Goal: Navigation & Orientation: Find specific page/section

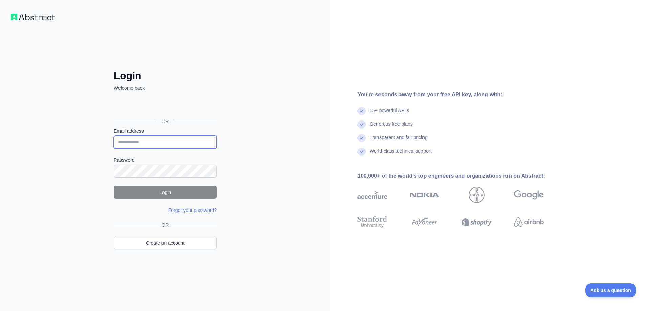
type input "**********"
click at [165, 194] on button "Login" at bounding box center [165, 192] width 103 height 13
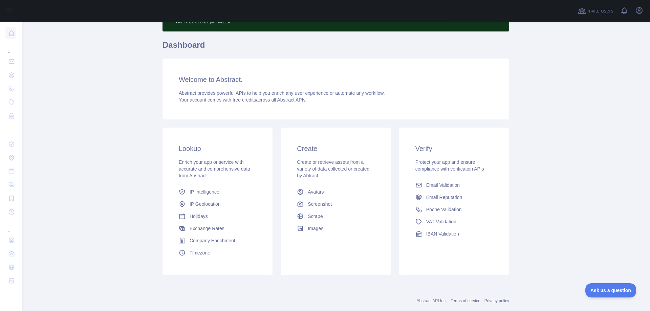
scroll to position [57, 0]
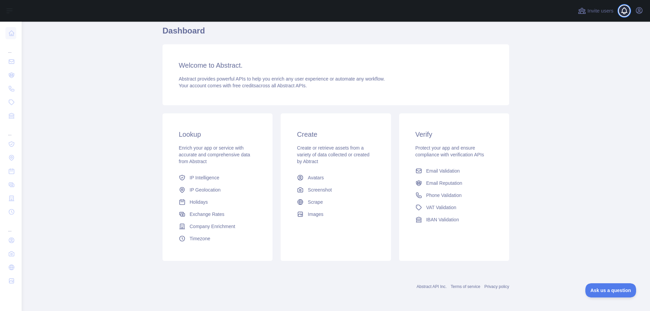
click at [625, 10] on div at bounding box center [627, 11] width 14 height 22
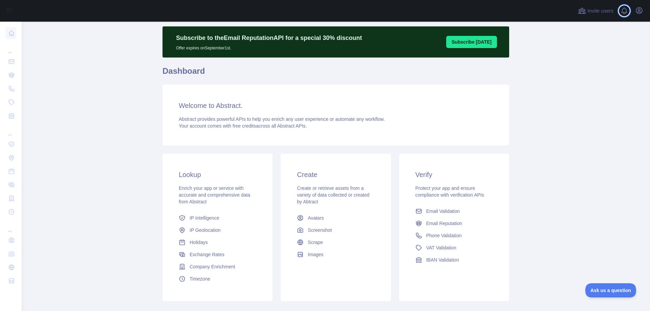
scroll to position [0, 0]
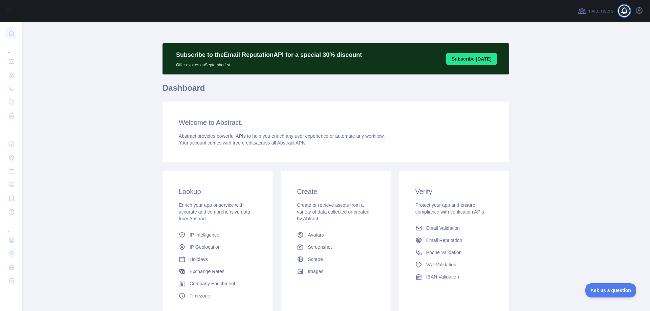
click at [629, 9] on span at bounding box center [627, 11] width 14 height 22
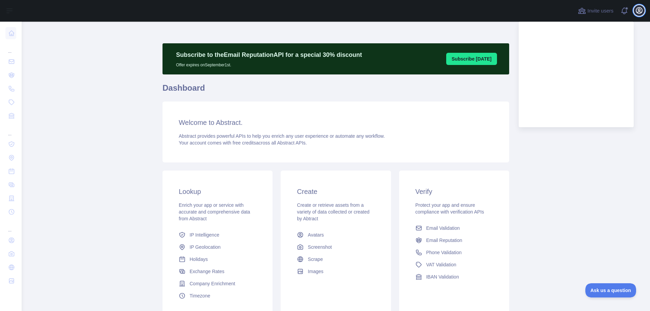
click at [638, 10] on icon "button" at bounding box center [639, 10] width 8 height 8
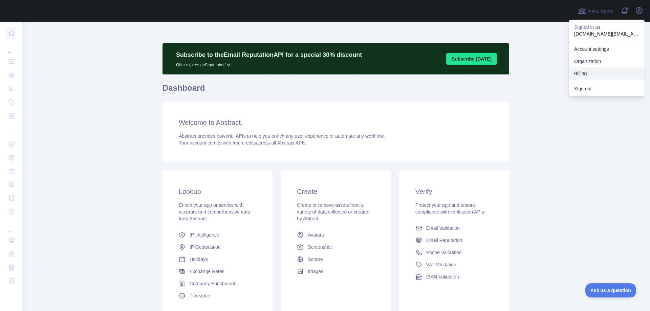
click at [587, 72] on button "Billing" at bounding box center [607, 73] width 76 height 12
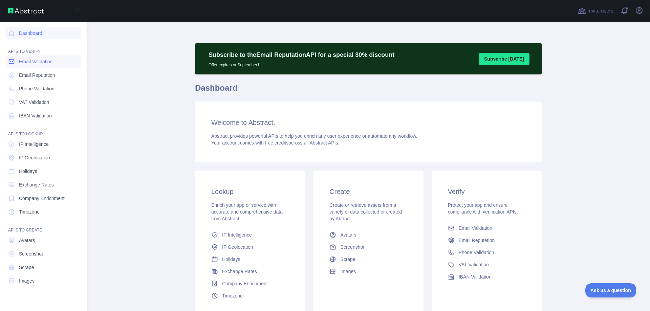
click at [37, 64] on span "Email Validation" at bounding box center [36, 61] width 34 height 7
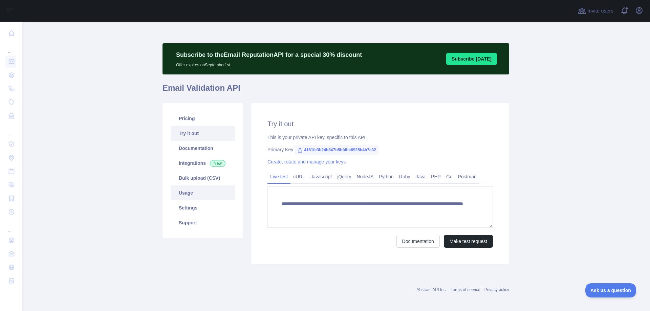
click at [181, 197] on link "Usage" at bounding box center [203, 193] width 64 height 15
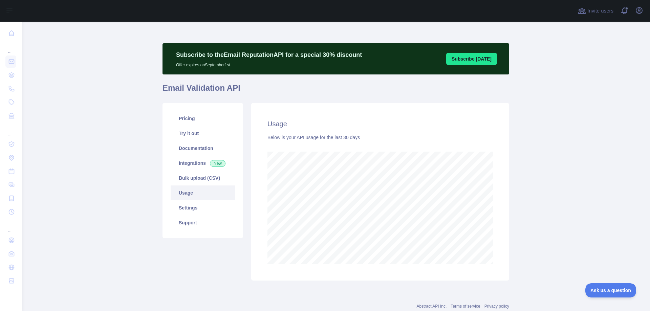
scroll to position [289, 623]
click at [182, 210] on link "Settings" at bounding box center [203, 207] width 64 height 15
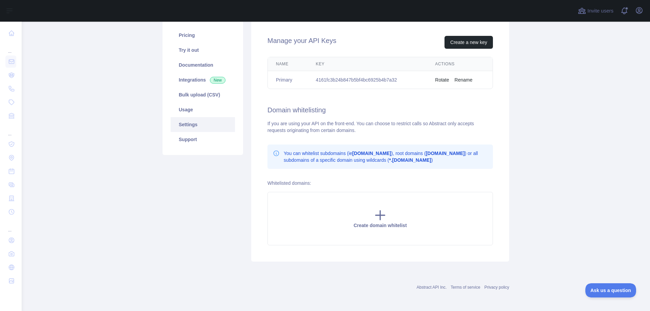
scroll to position [84, 0]
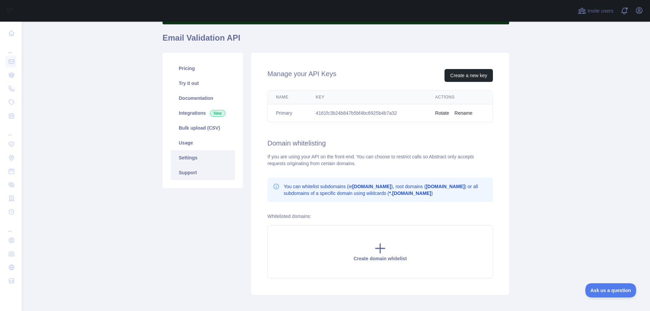
click at [189, 174] on link "Support" at bounding box center [203, 172] width 64 height 15
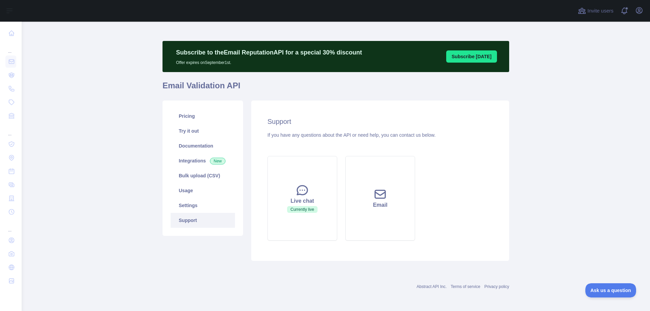
scroll to position [2, 0]
click at [177, 115] on link "Pricing" at bounding box center [203, 116] width 64 height 15
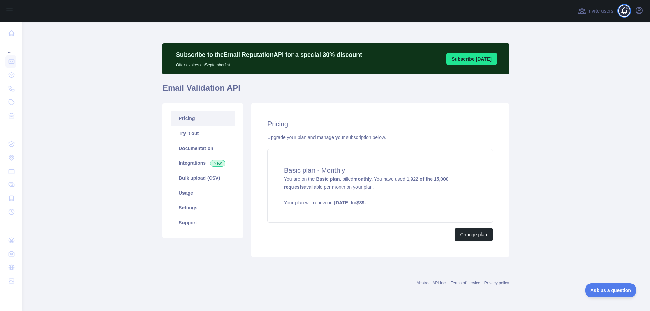
click at [624, 9] on span at bounding box center [627, 11] width 14 height 22
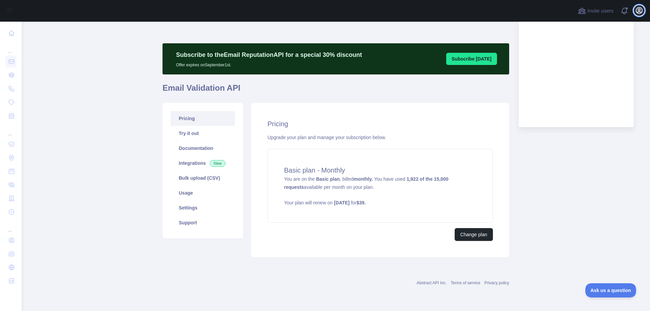
click at [641, 9] on icon "button" at bounding box center [639, 10] width 8 height 8
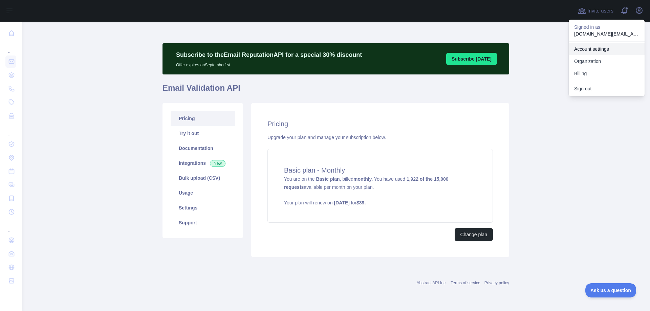
click at [594, 51] on link "Account settings" at bounding box center [607, 49] width 76 height 12
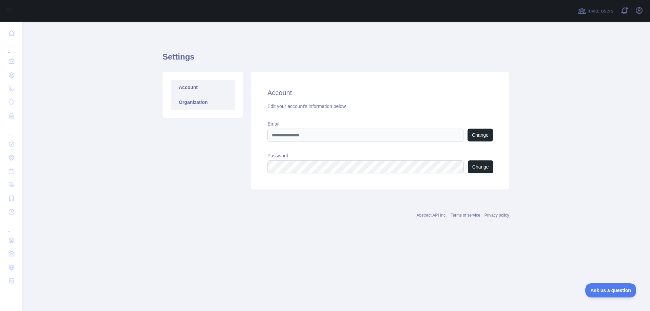
click at [188, 102] on link "Organization" at bounding box center [203, 102] width 64 height 15
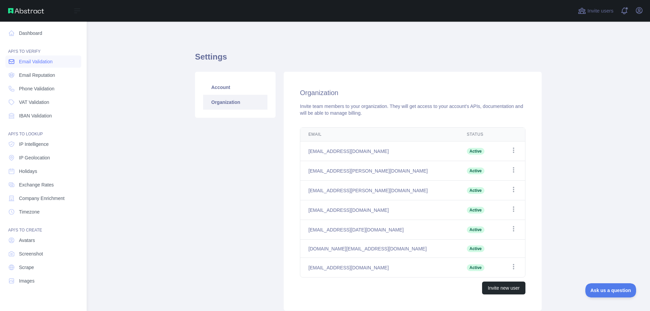
click at [37, 63] on span "Email Validation" at bounding box center [36, 61] width 34 height 7
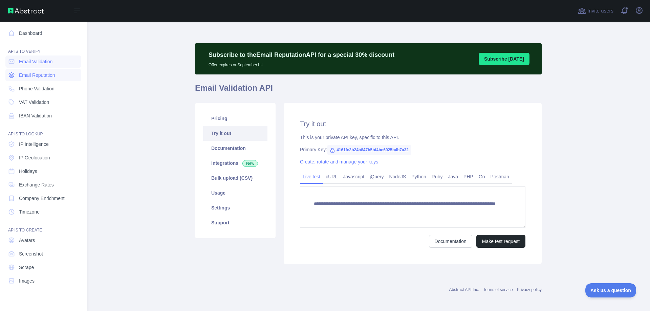
click at [36, 73] on span "Email Reputation" at bounding box center [37, 75] width 36 height 7
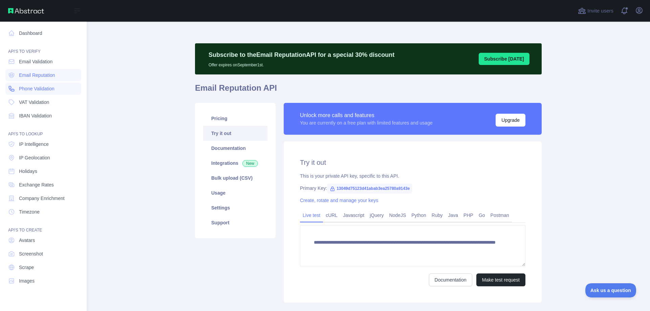
click at [36, 87] on span "Phone Validation" at bounding box center [37, 88] width 36 height 7
click at [37, 101] on span "VAT Validation" at bounding box center [34, 102] width 30 height 7
click at [37, 118] on span "IBAN Validation" at bounding box center [35, 115] width 33 height 7
click at [34, 34] on link "Dashboard" at bounding box center [43, 33] width 76 height 12
